Goal: Transaction & Acquisition: Purchase product/service

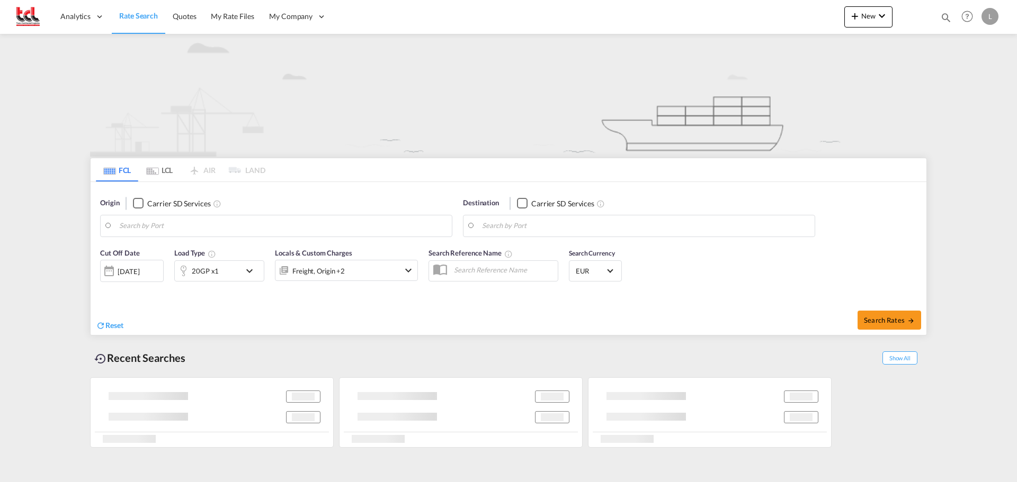
click at [236, 229] on input "Search by Port" at bounding box center [282, 226] width 327 height 16
type input "Ningbo, CNNGB"
type input "[GEOGRAPHIC_DATA], BEANR"
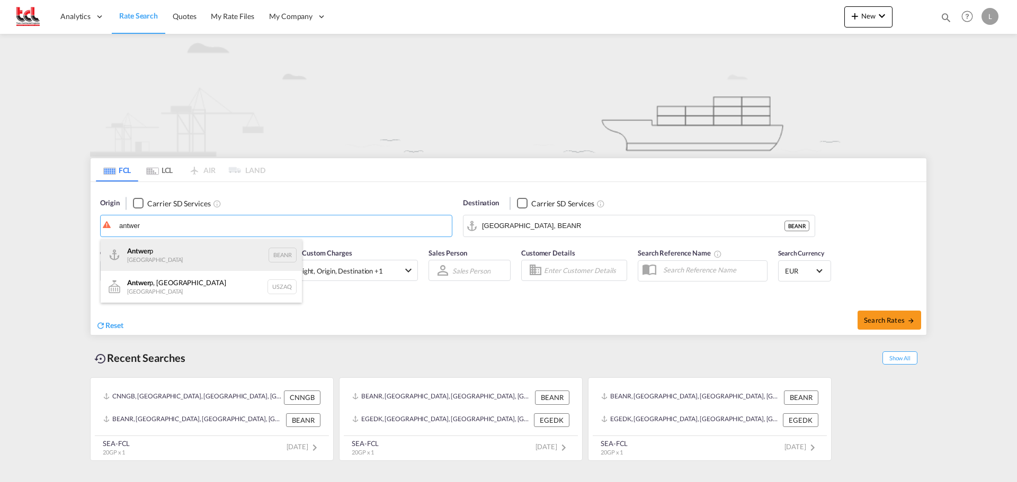
click at [193, 248] on div "Antwer p Belgium BEANR" at bounding box center [201, 255] width 201 height 32
type input "[GEOGRAPHIC_DATA], BEANR"
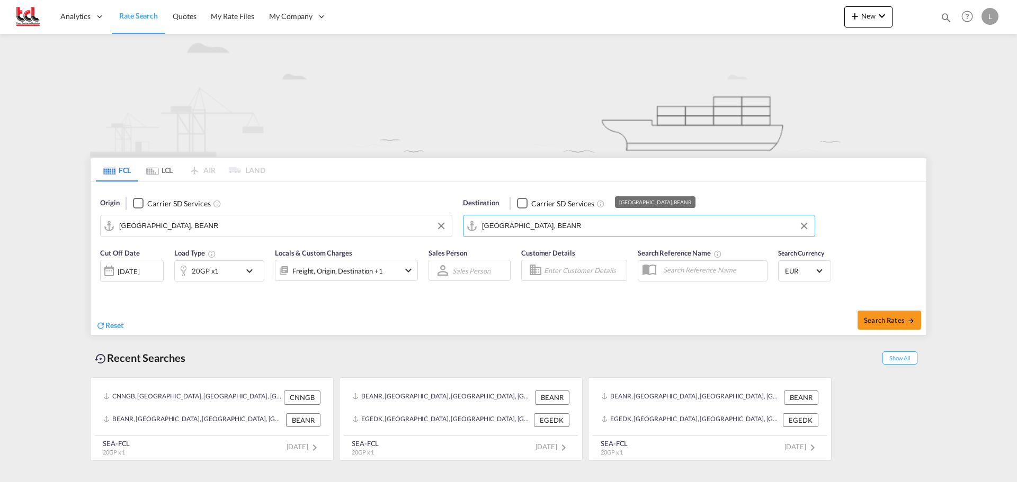
click at [613, 234] on input "[GEOGRAPHIC_DATA], BEANR" at bounding box center [645, 226] width 327 height 16
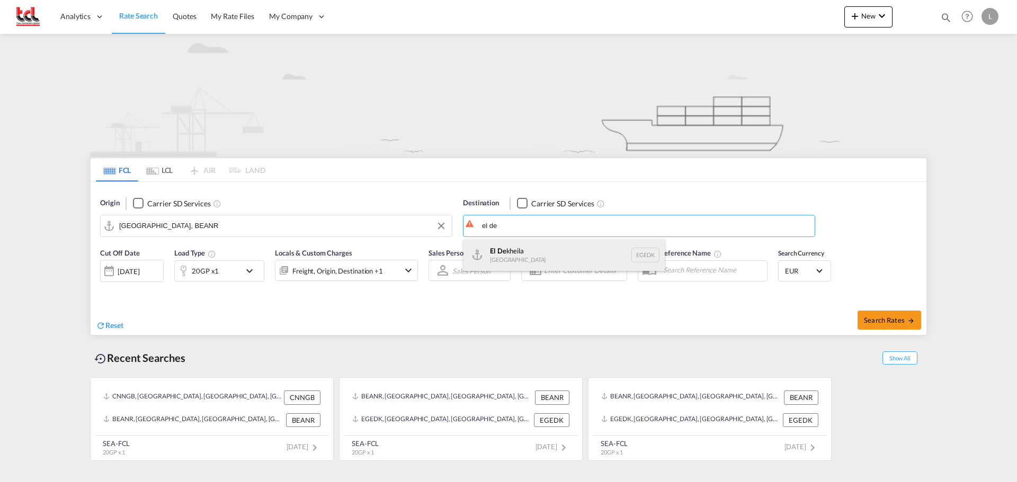
click at [582, 248] on div "El De kheila [GEOGRAPHIC_DATA] [GEOGRAPHIC_DATA]" at bounding box center [563, 255] width 201 height 32
type input "El Dekheila, EGEDK"
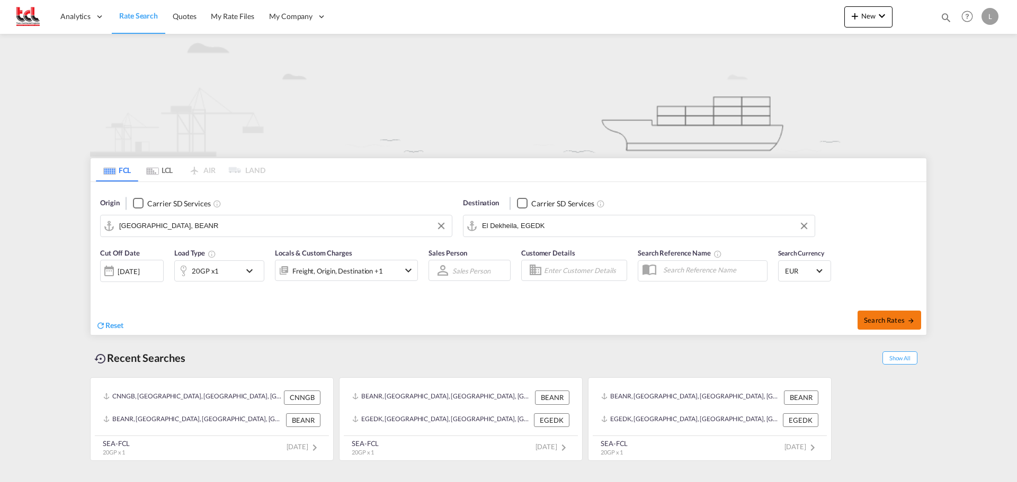
click at [886, 318] on span "Search Rates" at bounding box center [889, 320] width 51 height 8
type input "BEANR to EGEDK / [DATE]"
